Goal: Find specific page/section: Find specific page/section

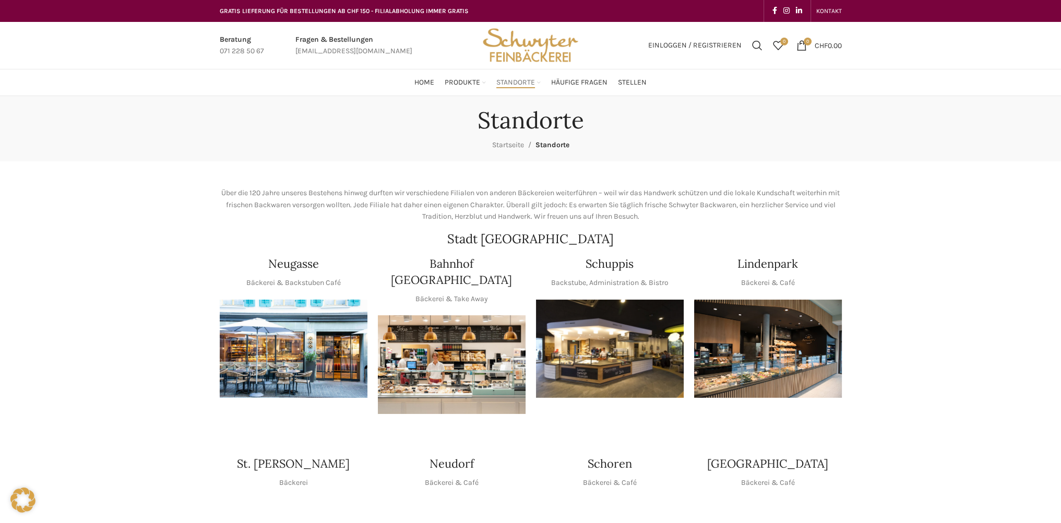
click at [624, 353] on img at bounding box center [610, 349] width 148 height 99
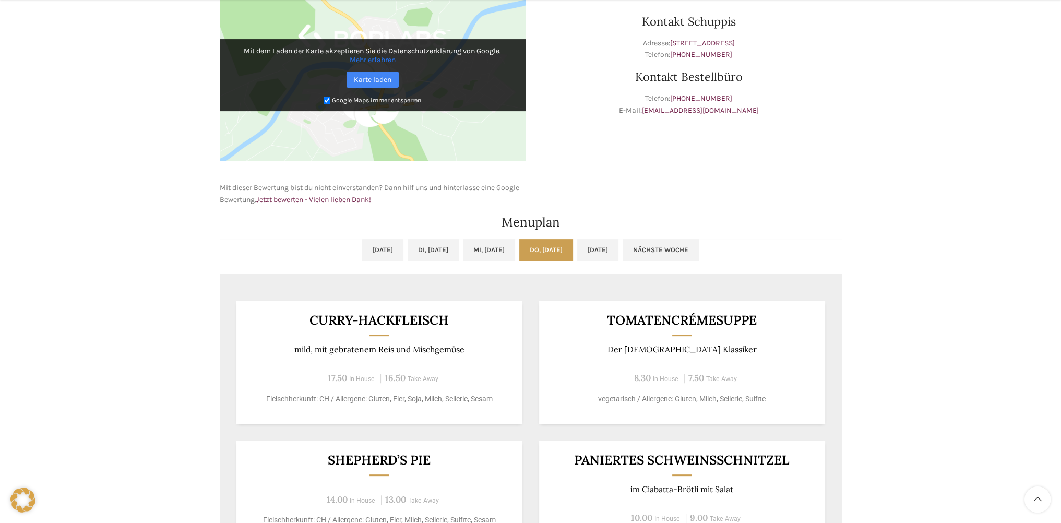
scroll to position [365, 0]
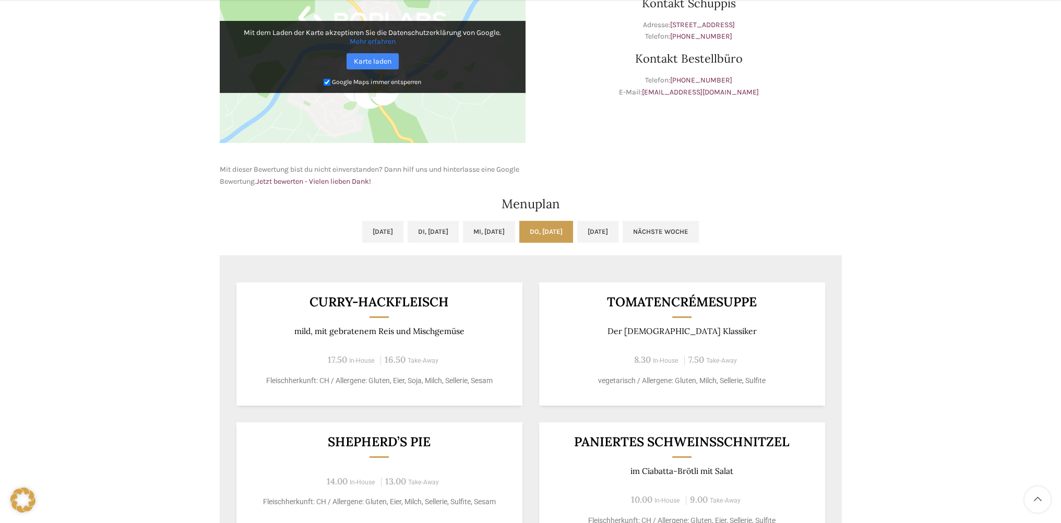
click at [994, 319] on div "Backstubenbistro Schuppis Wochentag ÖFFNUNGSZEITEN Montag - Freitag 06:00 - 16:…" at bounding box center [530, 281] width 1061 height 1101
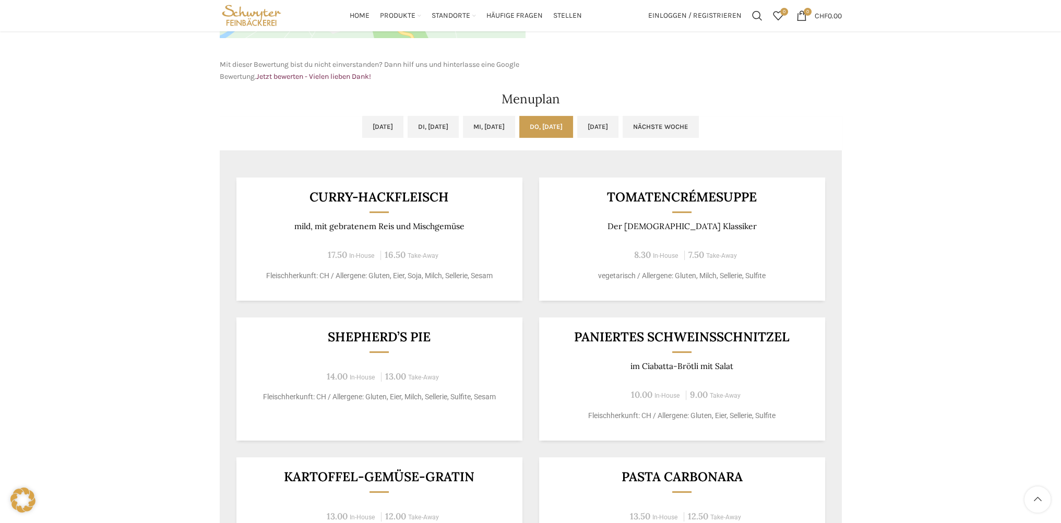
scroll to position [470, 0]
drag, startPoint x: 316, startPoint y: 337, endPoint x: 429, endPoint y: 336, distance: 112.8
click at [429, 336] on h3 "Shepherd’s Pie" at bounding box center [379, 337] width 260 height 13
click at [958, 156] on div "Backstubenbistro Schuppis Wochentag ÖFFNUNGSZEITEN Montag - Freitag 06:00 - 16:…" at bounding box center [530, 176] width 1061 height 1101
